Goal: Download file/media

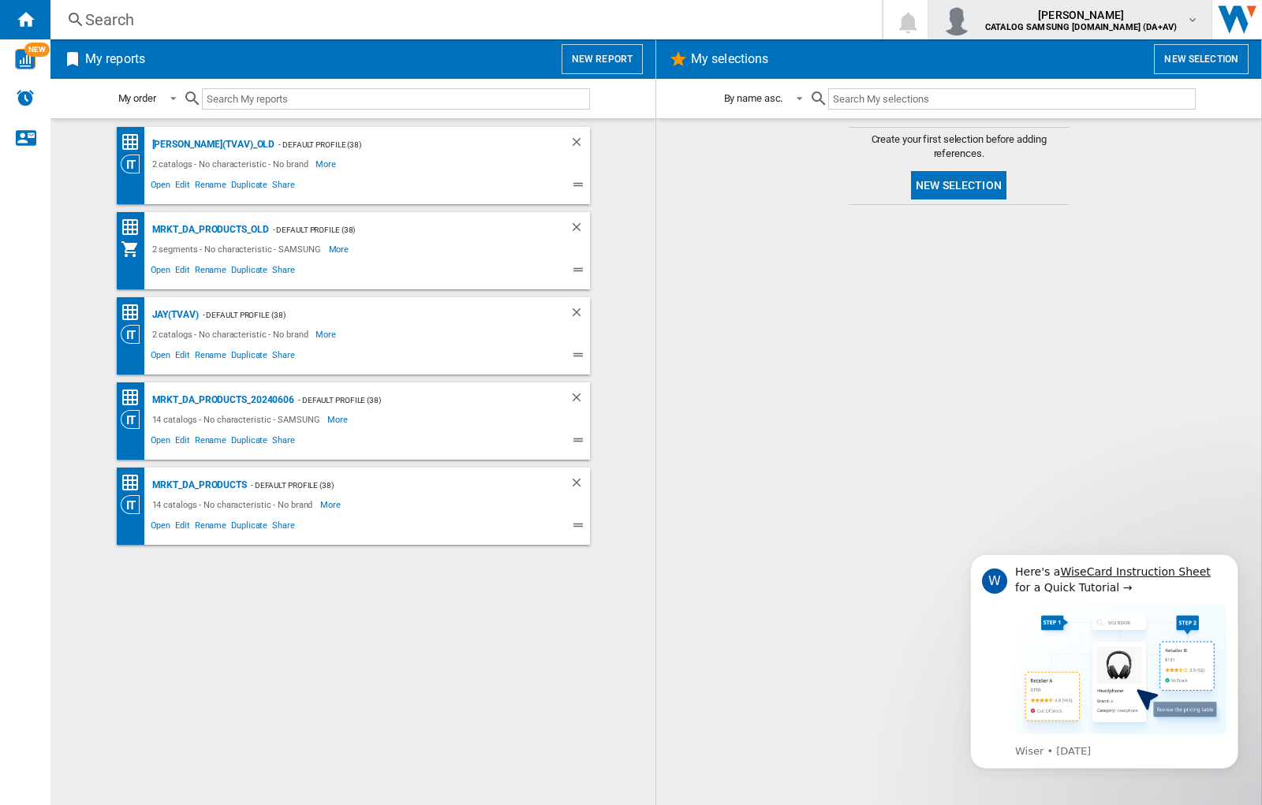
click at [973, 20] on img "button" at bounding box center [957, 20] width 32 height 32
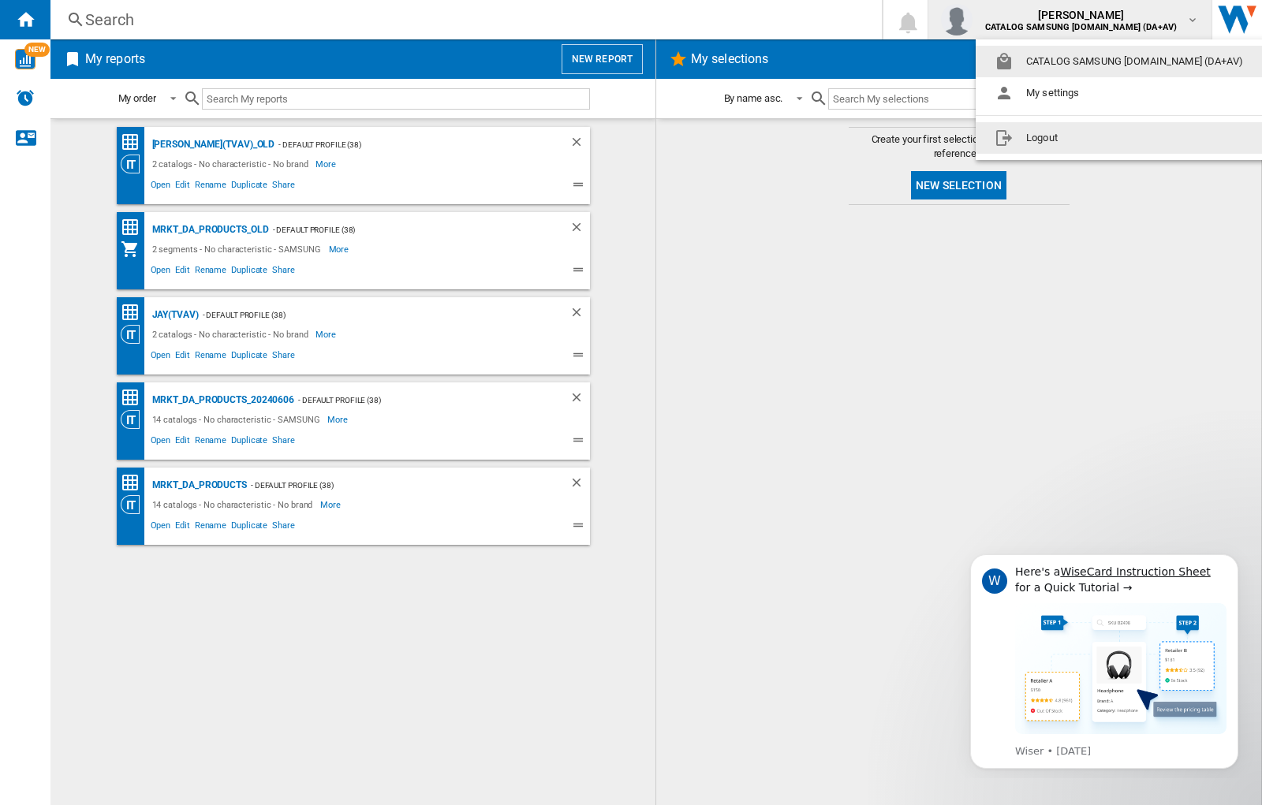
click at [1097, 138] on button "Logout" at bounding box center [1122, 138] width 293 height 32
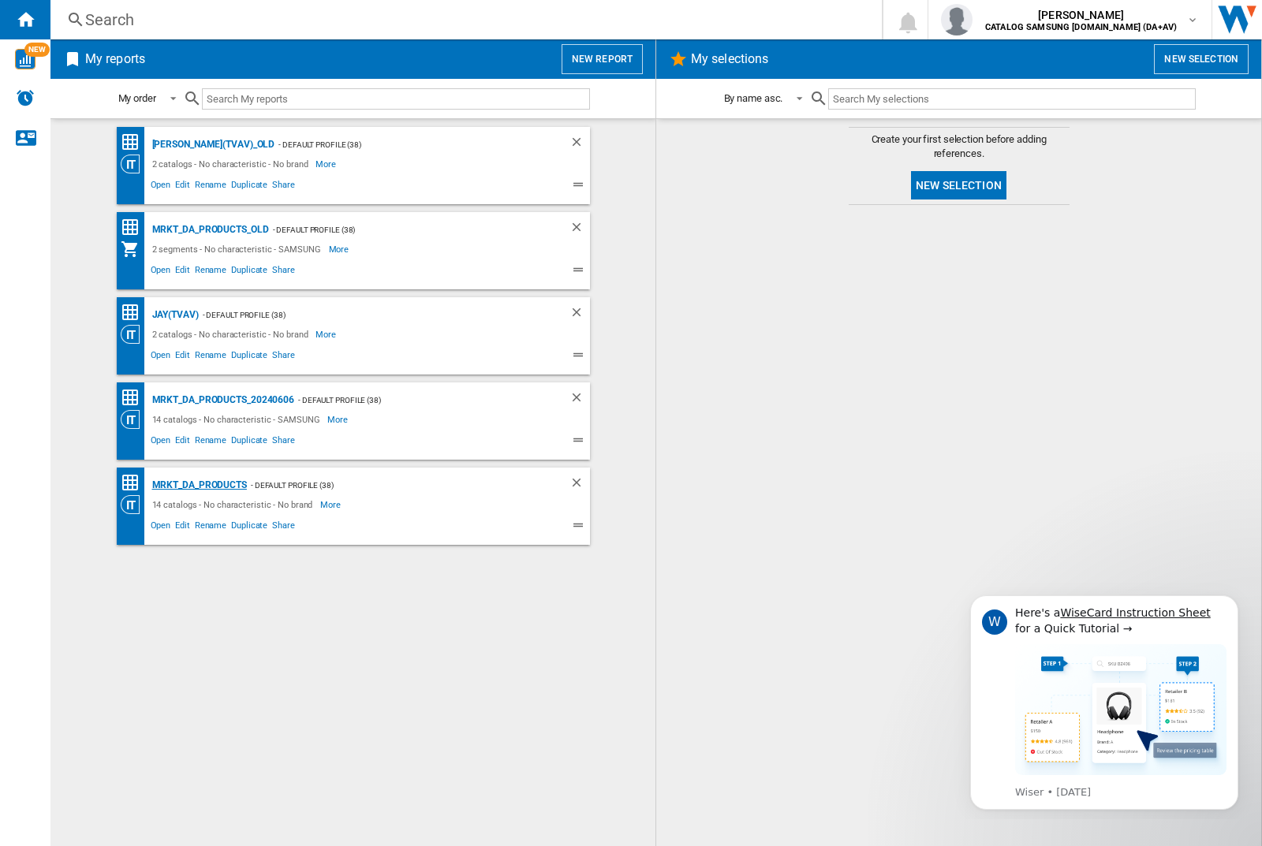
click at [199, 485] on div "MRKT_DA_PRODUCTS" at bounding box center [197, 486] width 99 height 20
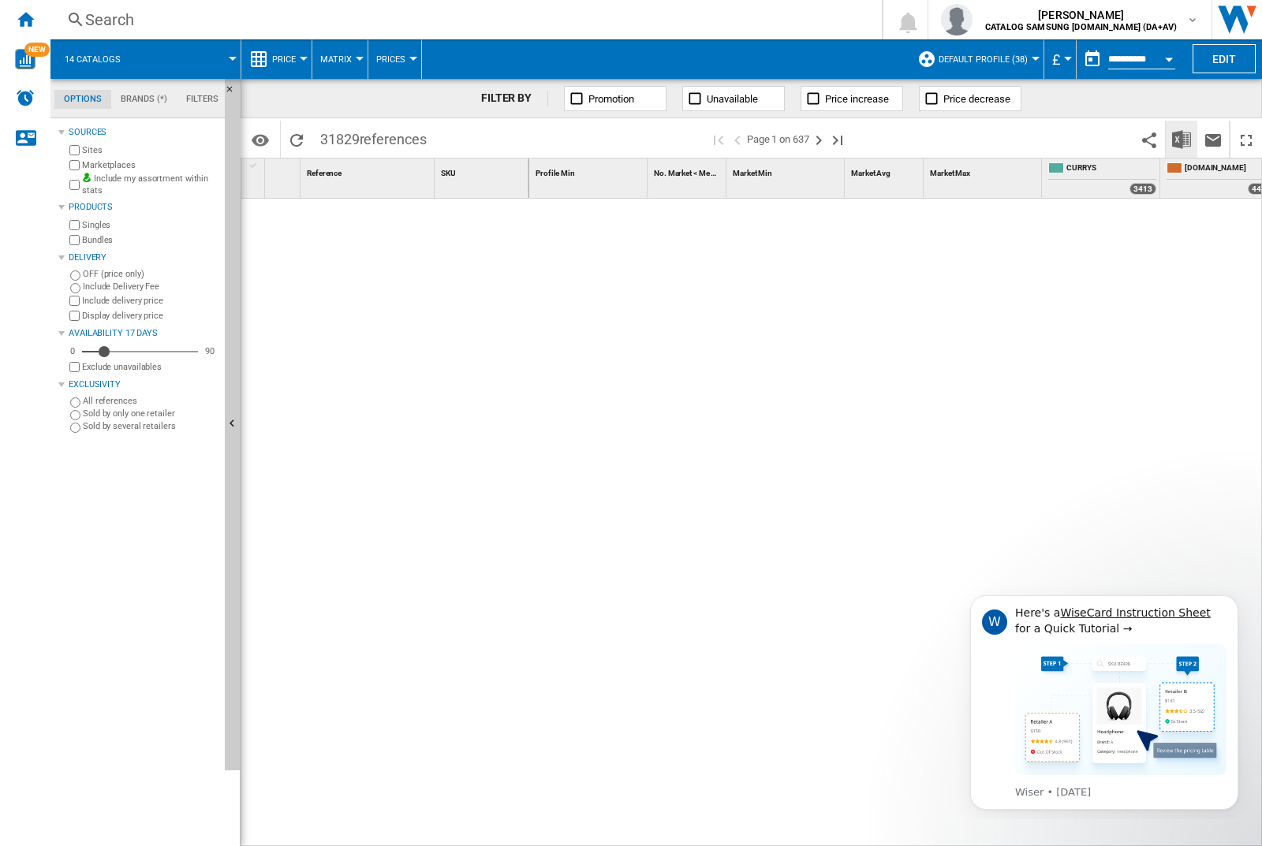
click at [1181, 138] on img "Download in Excel" at bounding box center [1181, 139] width 19 height 19
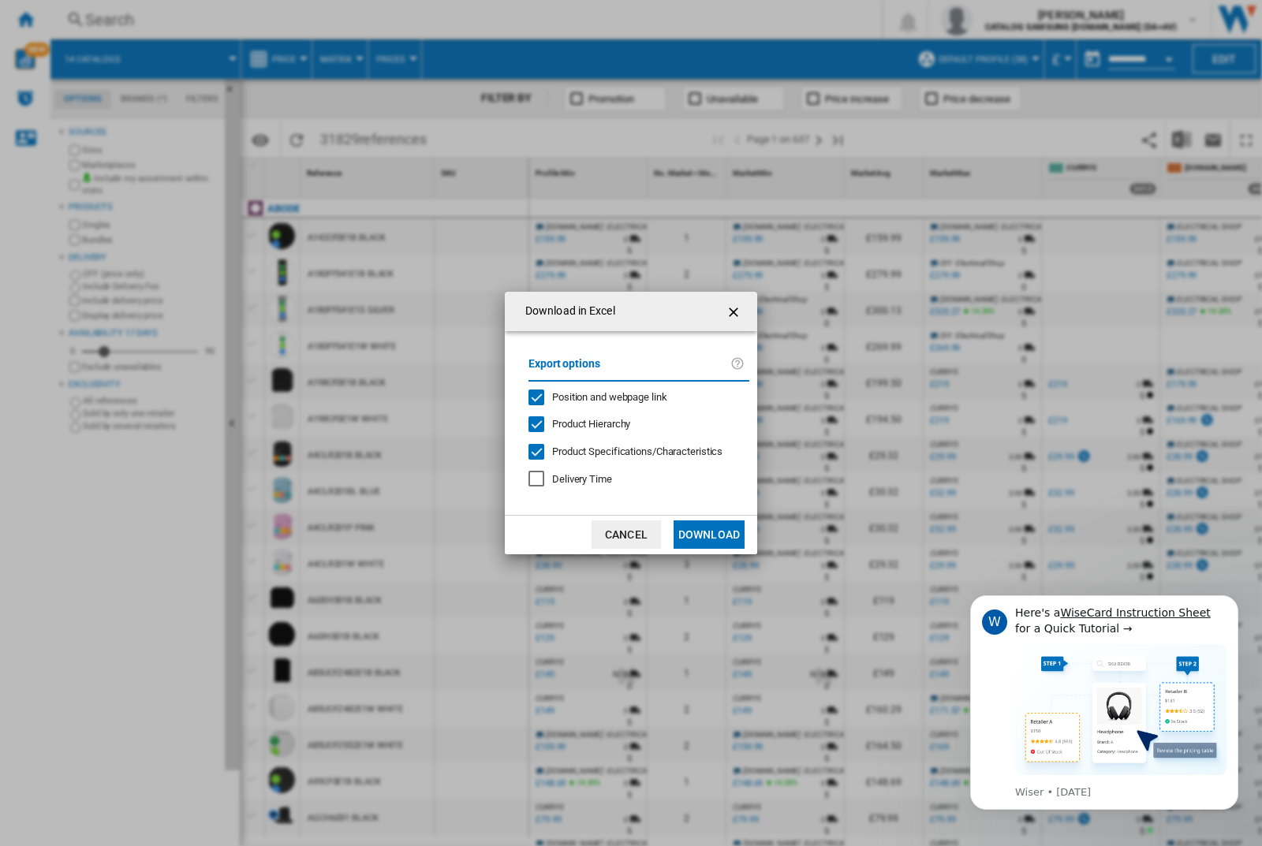
click at [599, 397] on span "Position and webpage link" at bounding box center [609, 397] width 115 height 12
click at [709, 535] on button "Download" at bounding box center [709, 535] width 71 height 28
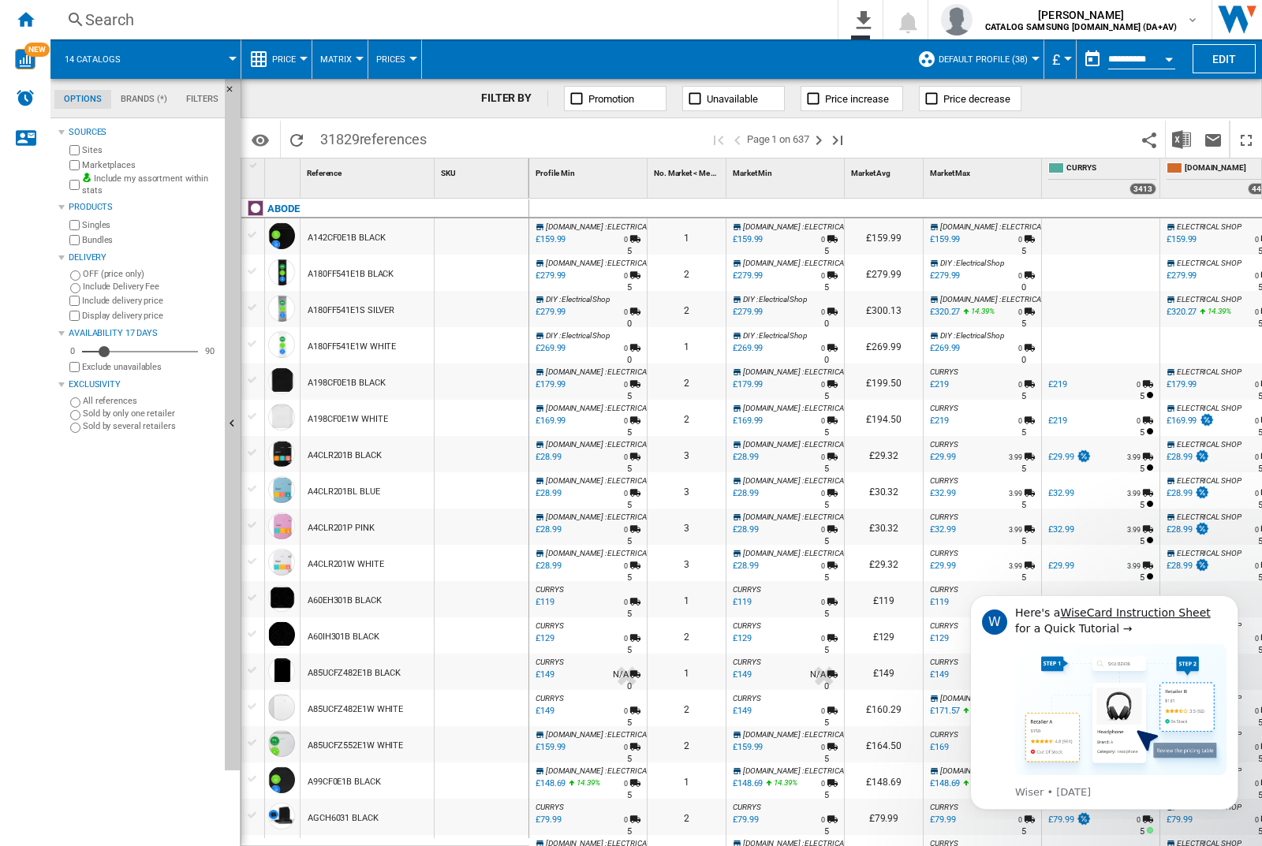
click at [491, 270] on div at bounding box center [482, 273] width 94 height 36
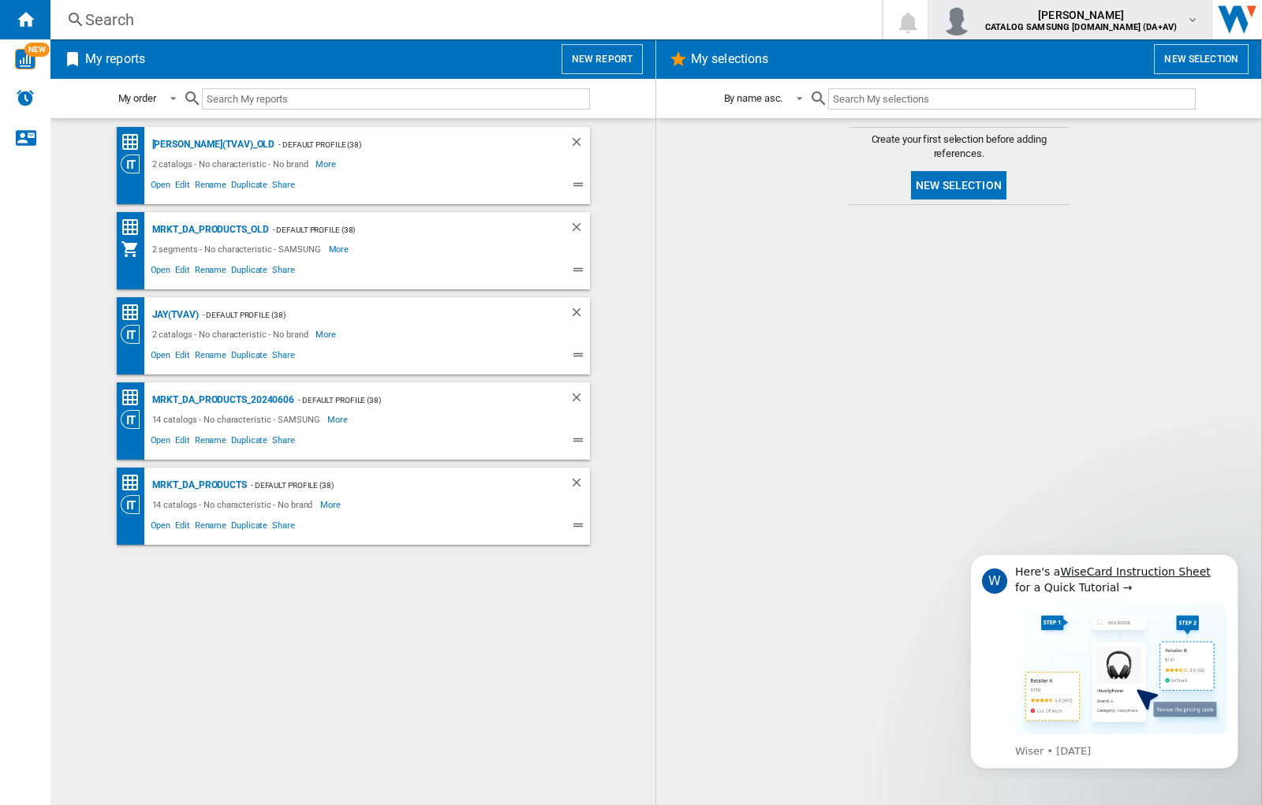
click at [973, 20] on img "button" at bounding box center [957, 20] width 32 height 32
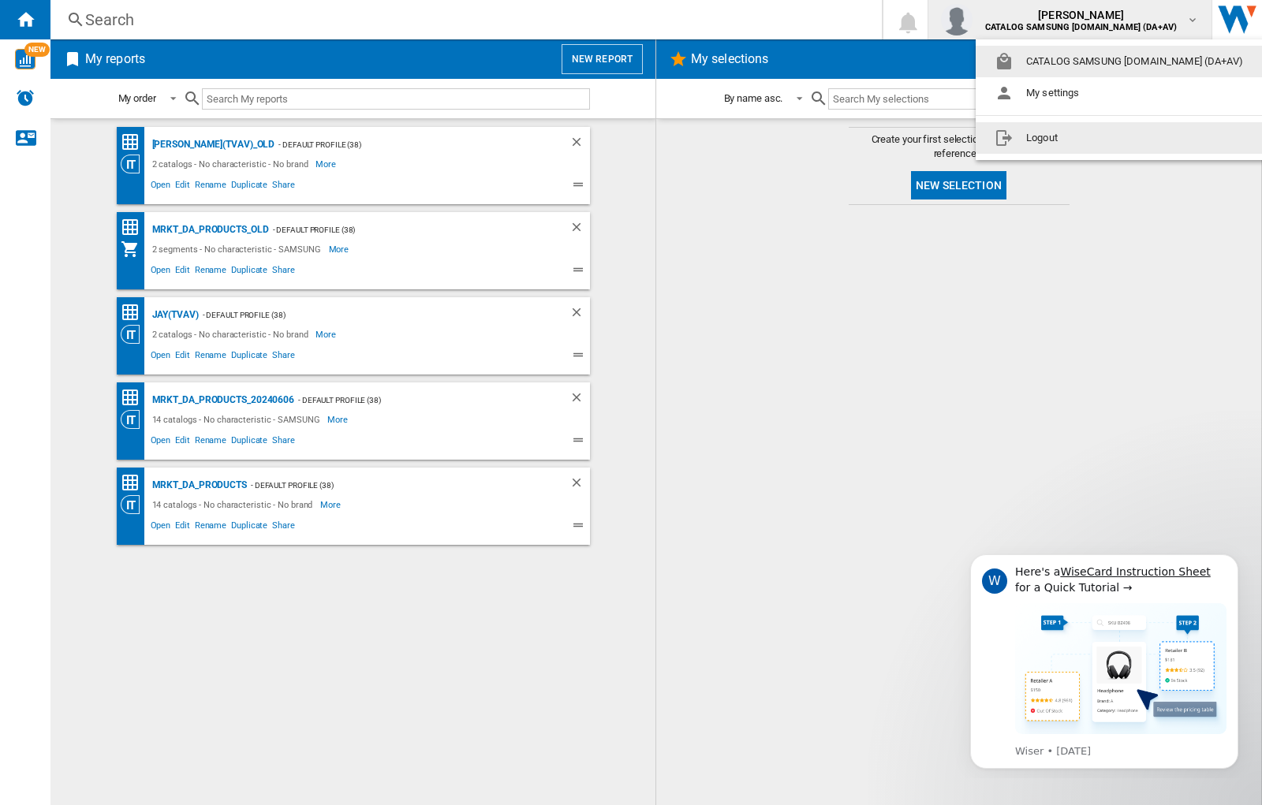
click at [1097, 138] on button "Logout" at bounding box center [1122, 138] width 293 height 32
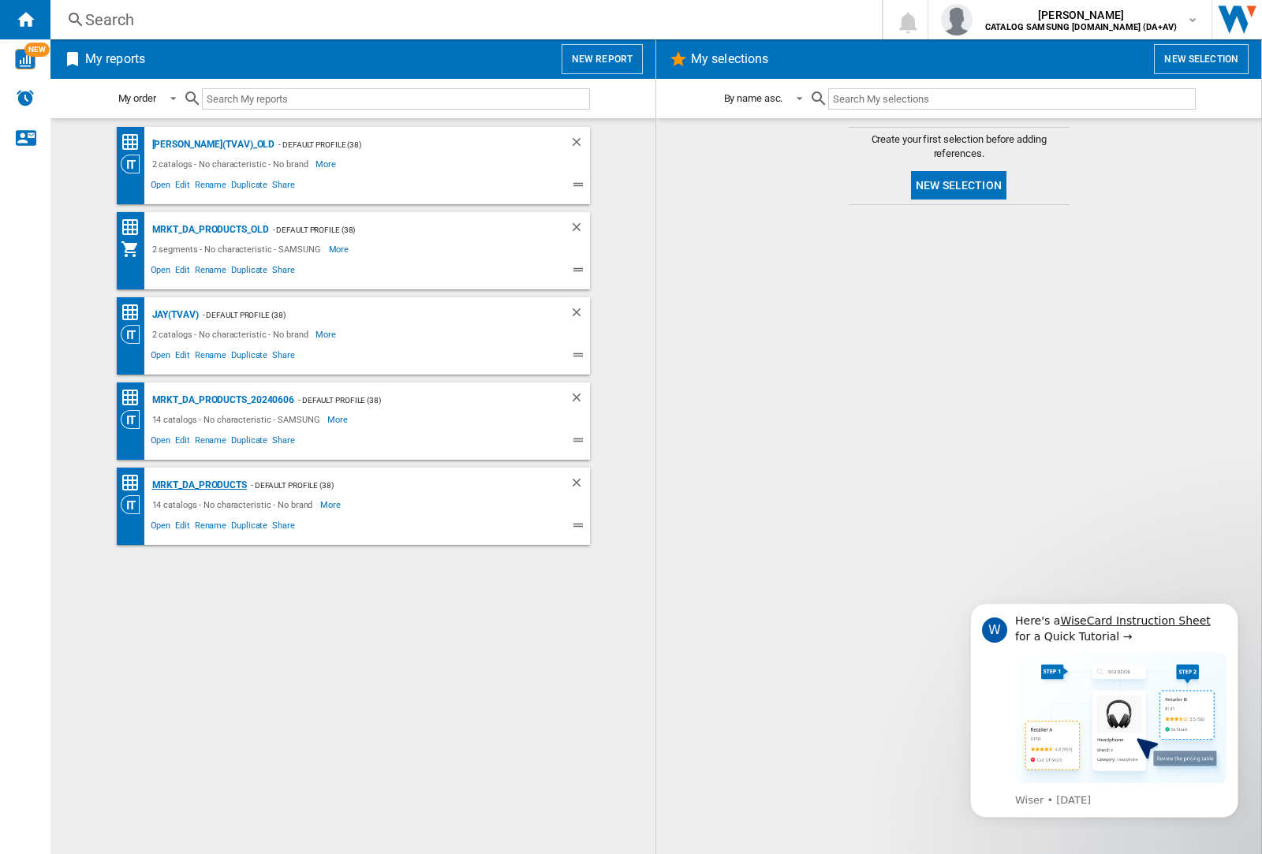
click at [199, 485] on div "MRKT_DA_PRODUCTS" at bounding box center [197, 486] width 99 height 20
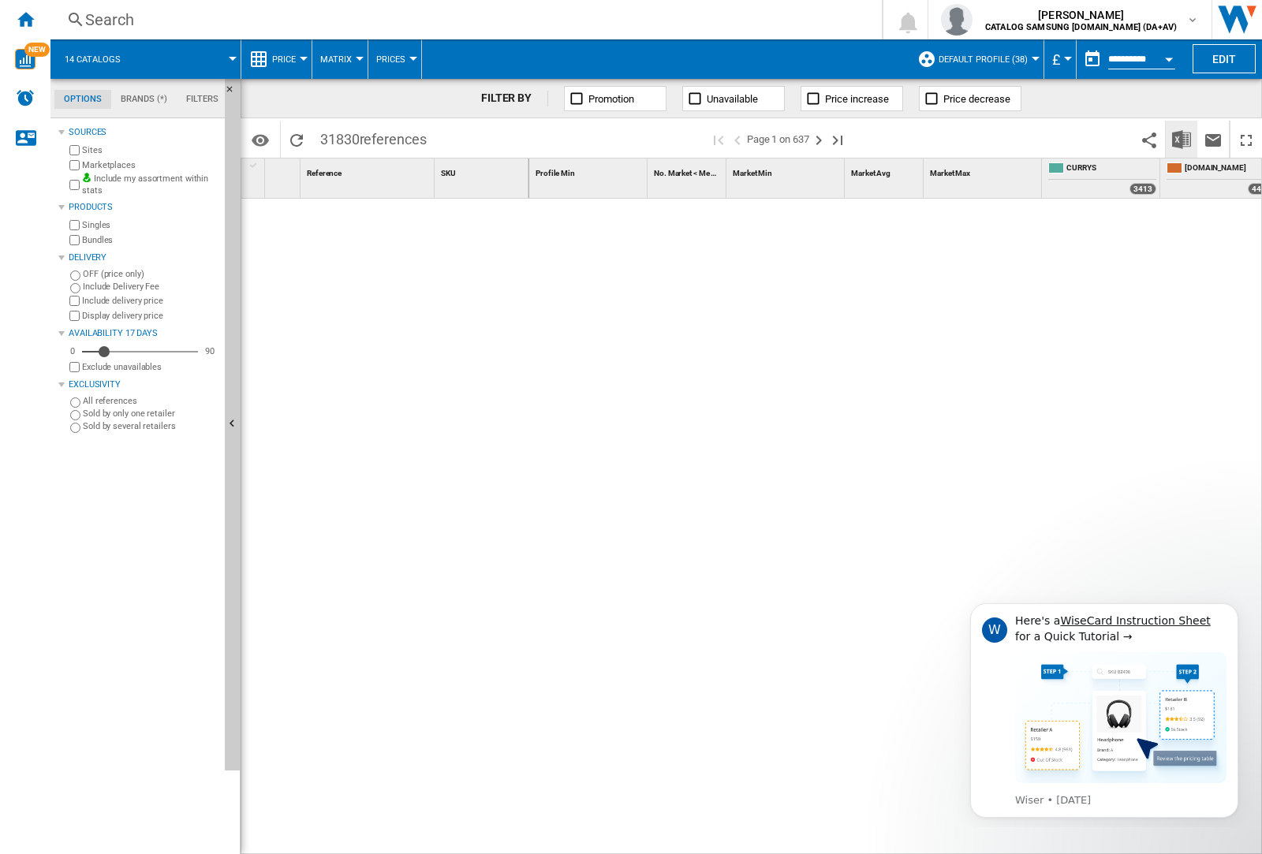
click at [1181, 138] on img "Download in Excel" at bounding box center [1181, 139] width 19 height 19
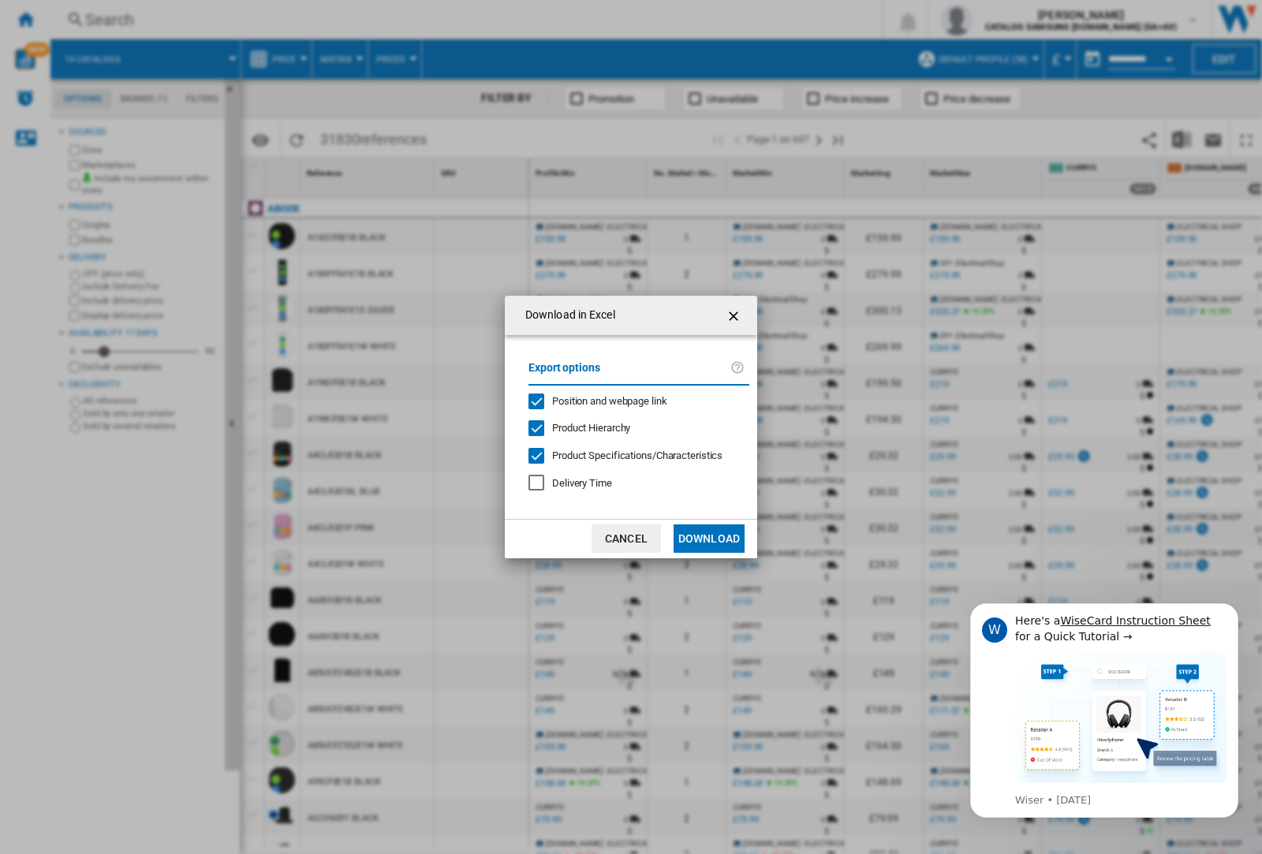
click at [599, 401] on span "Position and webpage link" at bounding box center [609, 401] width 115 height 12
click at [709, 539] on button "Download" at bounding box center [709, 539] width 71 height 28
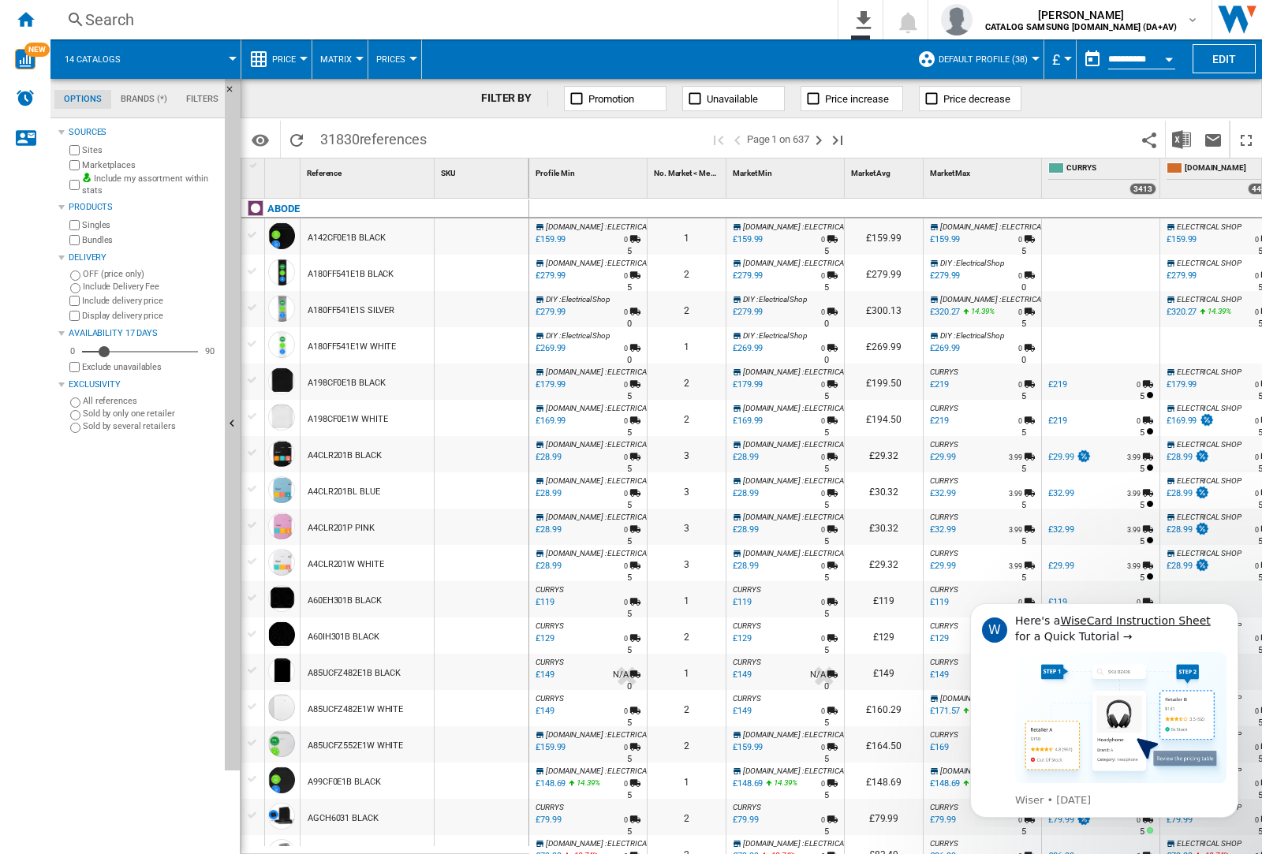
click at [491, 270] on div at bounding box center [482, 273] width 94 height 36
